Goal: Task Accomplishment & Management: Complete application form

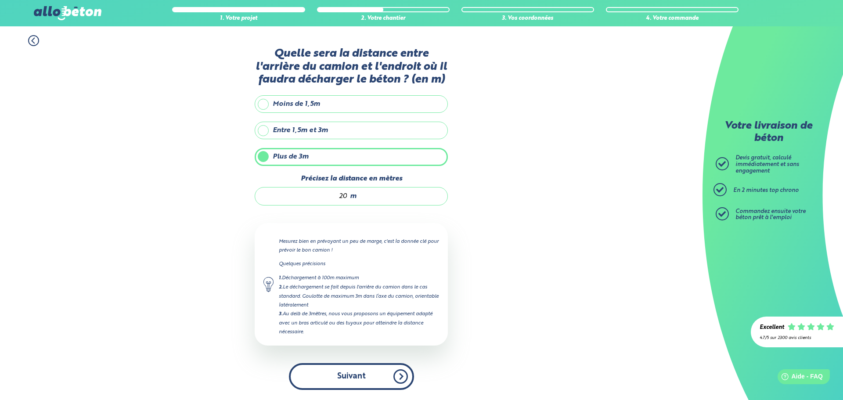
click at [351, 379] on button "Suivant" at bounding box center [351, 376] width 125 height 27
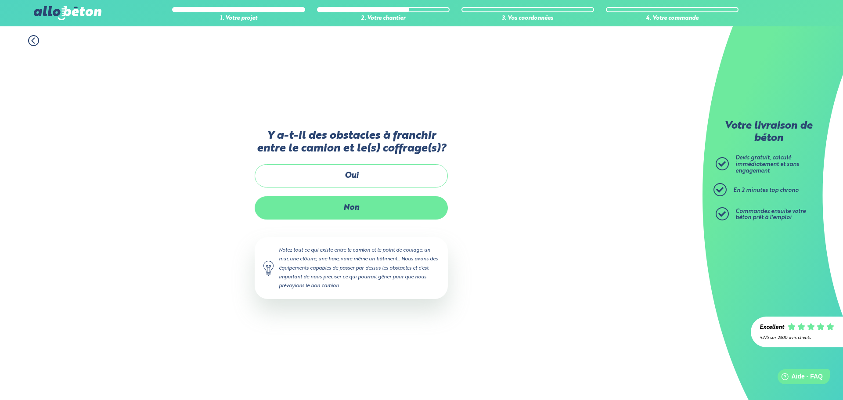
click at [366, 207] on label "Non" at bounding box center [351, 207] width 193 height 23
click at [0, 0] on input "Non" at bounding box center [0, 0] width 0 height 0
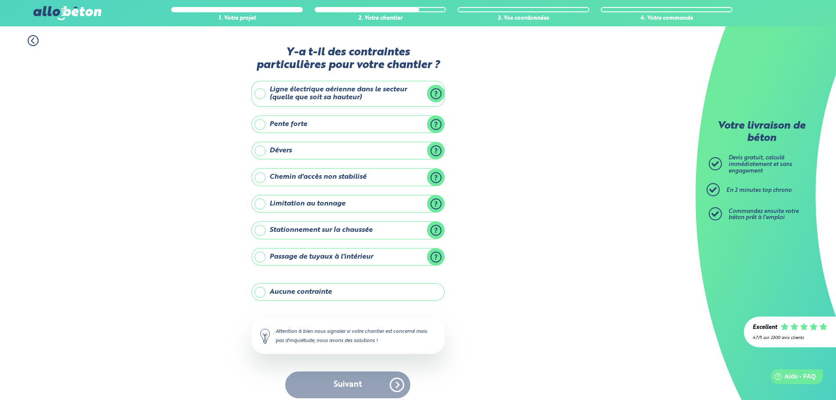
click at [344, 294] on label "Aucune contrainte" at bounding box center [348, 292] width 193 height 18
click at [0, 0] on input "Aucune contrainte" at bounding box center [0, 0] width 0 height 0
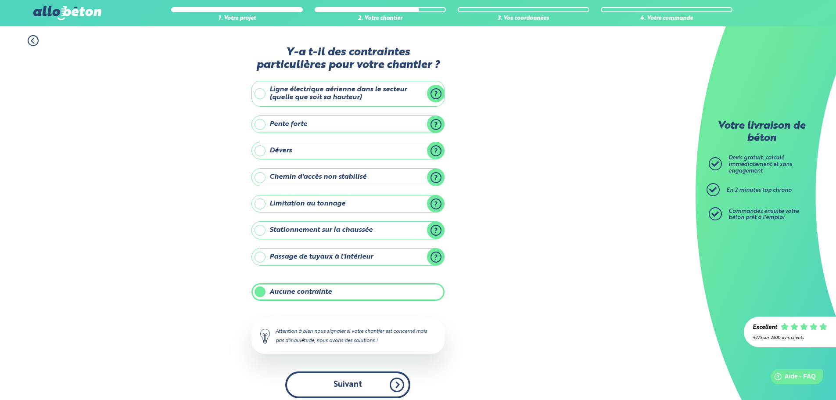
click at [361, 391] on button "Suivant" at bounding box center [347, 384] width 125 height 27
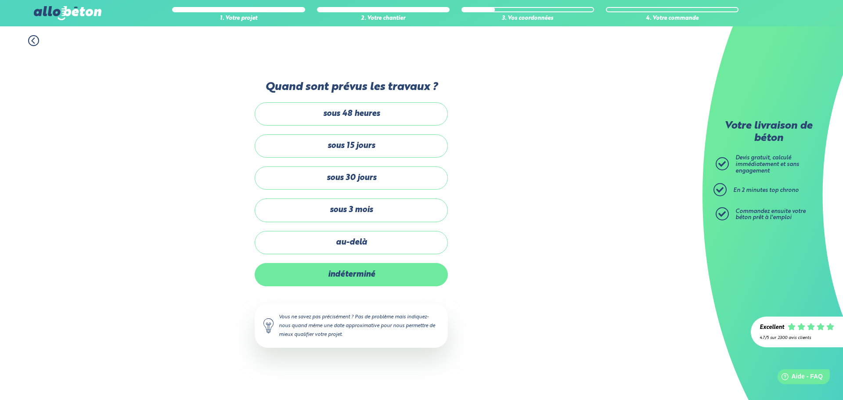
click at [389, 273] on label "indéterminé" at bounding box center [351, 274] width 193 height 23
click at [0, 0] on input "indéterminé" at bounding box center [0, 0] width 0 height 0
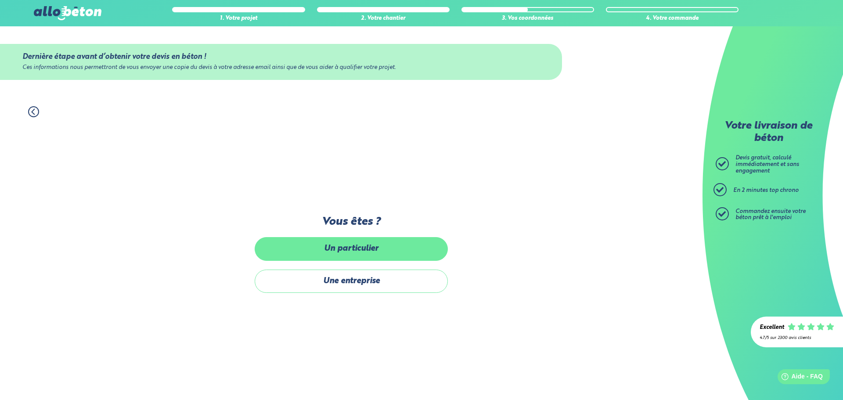
click at [369, 248] on label "Un particulier" at bounding box center [351, 248] width 193 height 23
click at [0, 0] on input "Un particulier" at bounding box center [0, 0] width 0 height 0
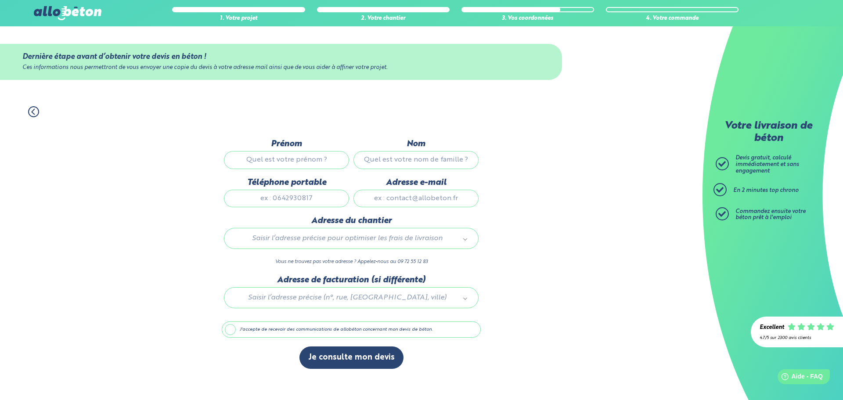
click at [312, 154] on input "Prénom" at bounding box center [286, 160] width 125 height 18
type input "emrah"
type input "CAYBASI"
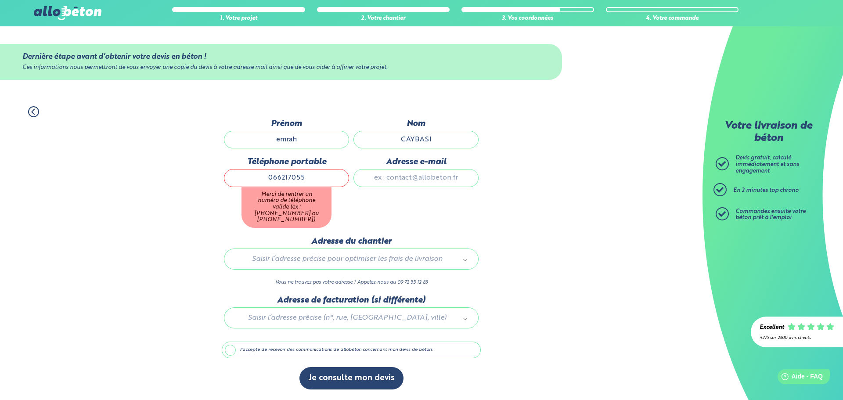
click at [287, 182] on input "066217055" at bounding box center [286, 178] width 125 height 18
type input "0662117055"
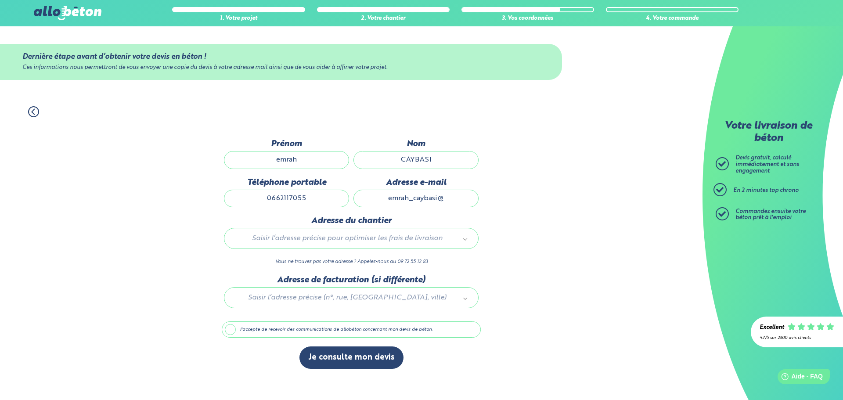
type input "[EMAIL_ADDRESS][DOMAIN_NAME]"
type input "[STREET_ADDRESS]"
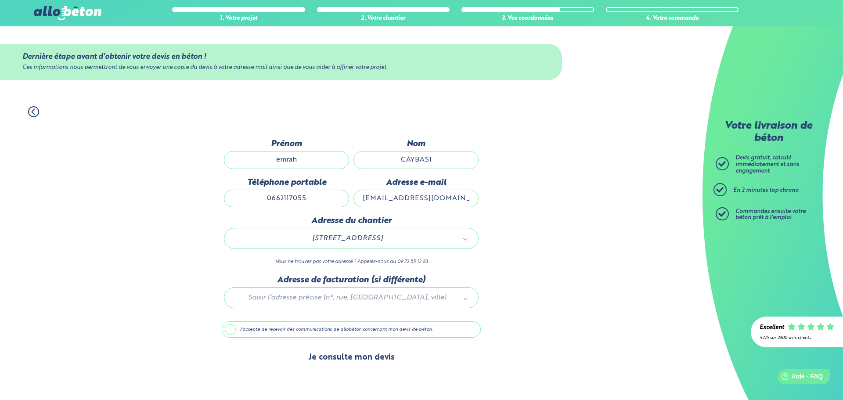
click at [362, 358] on button "Je consulte mon devis" at bounding box center [351, 357] width 104 height 22
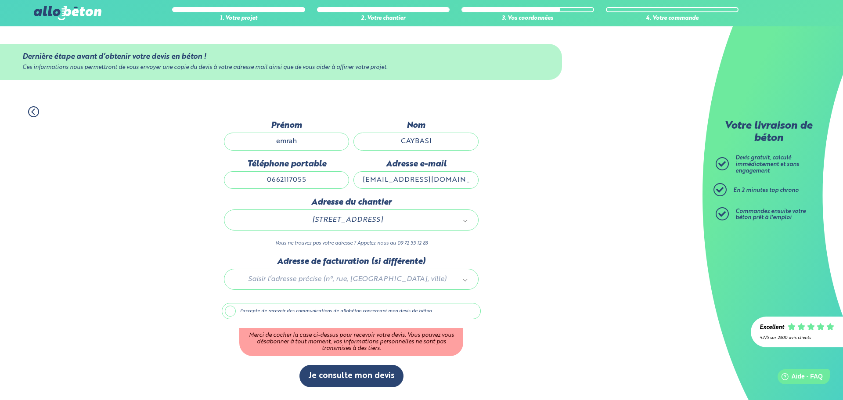
click at [233, 310] on label "J'accepte de recevoir des communications de allobéton concernant mon devis de b…" at bounding box center [351, 311] width 259 height 17
click at [0, 0] on input "J'accepte de recevoir des communications de allobéton concernant mon devis de b…" at bounding box center [0, 0] width 0 height 0
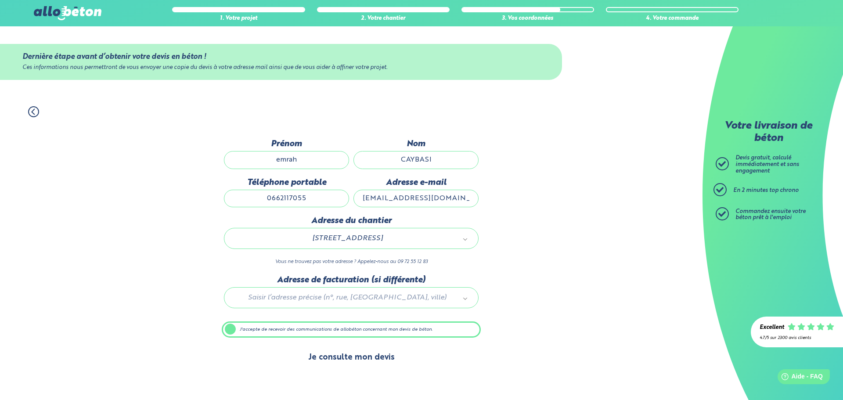
click at [352, 356] on button "Je consulte mon devis" at bounding box center [351, 357] width 104 height 22
